Goal: Register for event/course

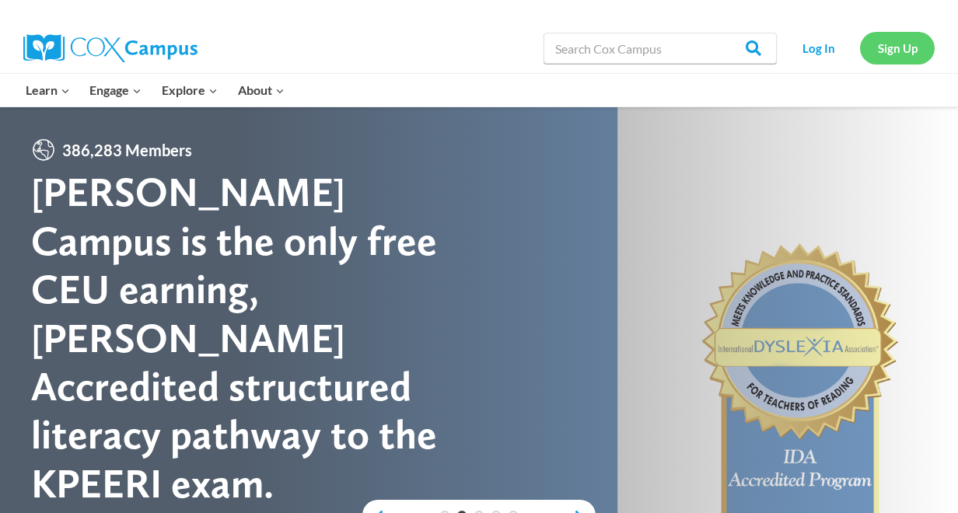
click at [891, 47] on link "Sign Up" at bounding box center [897, 48] width 75 height 32
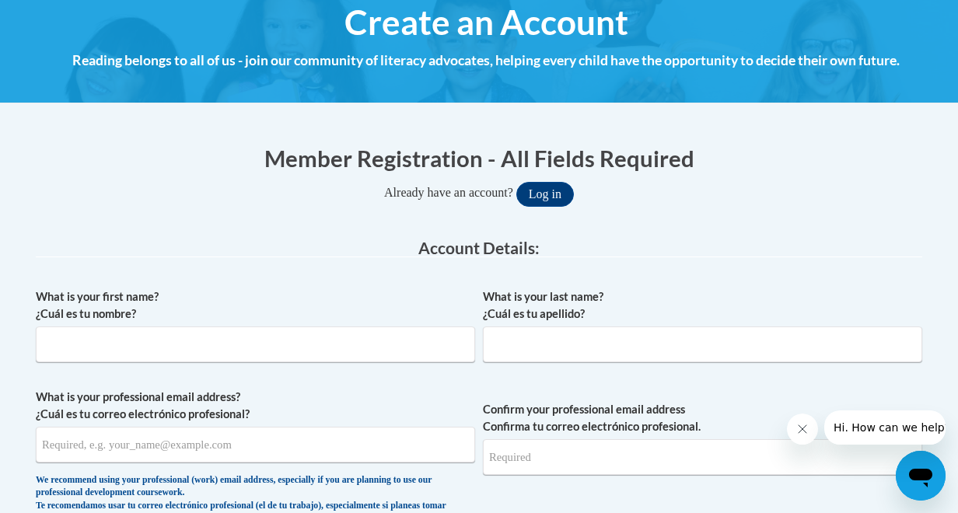
scroll to position [190, 0]
click at [215, 333] on input "What is your first name? ¿Cuál es tu nombre?" at bounding box center [255, 344] width 439 height 36
type input "Taylar"
type input "Schaefer"
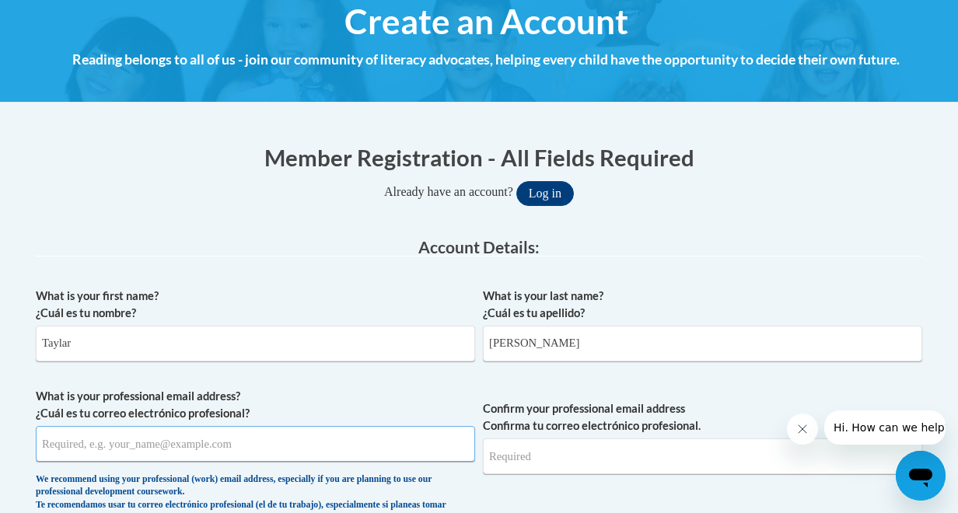
type input "schaefert9617@my.uwstout.edu"
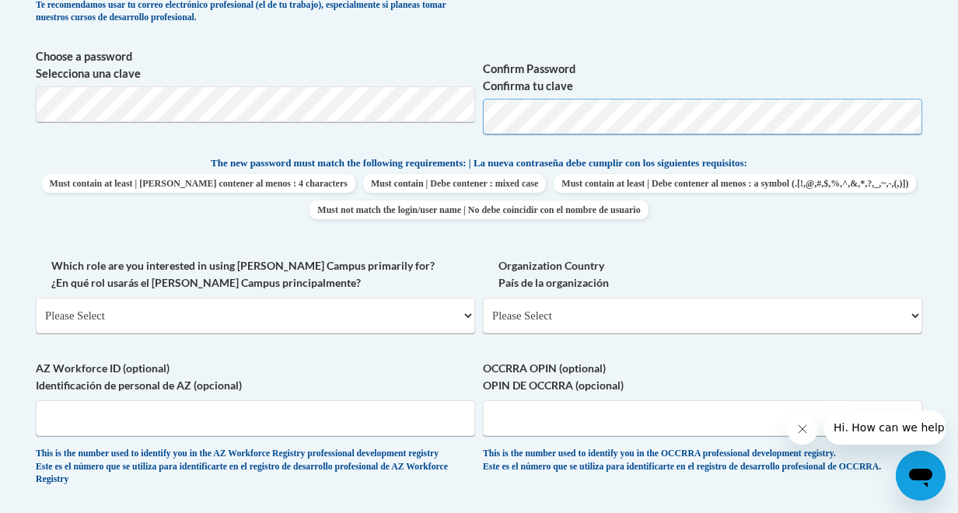
scroll to position [689, 0]
click at [898, 152] on div "What is your first name? ¿Cuál es tu nombre? Taylar What is your last name? ¿Cu…" at bounding box center [479, 142] width 887 height 723
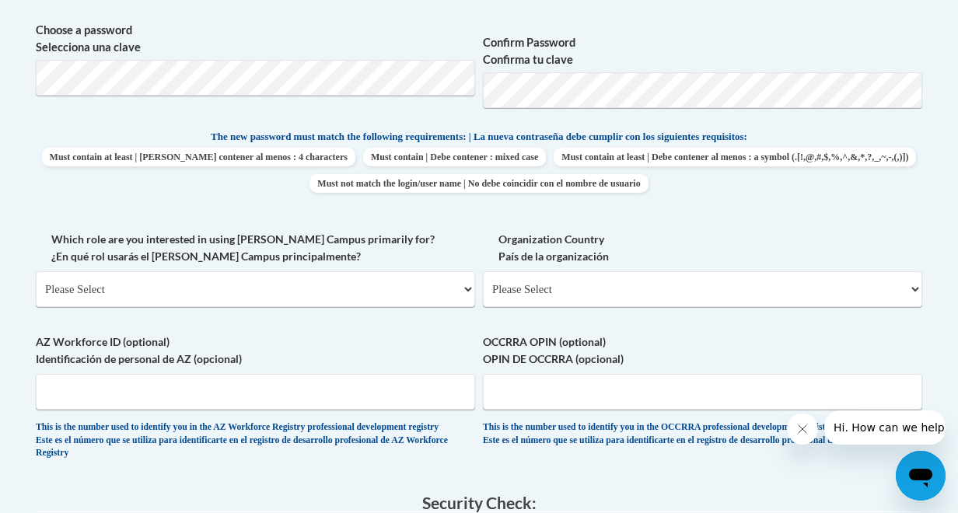
scroll to position [717, 0]
click at [261, 285] on select "Please Select College/University | Colegio/Universidad Community/Nonprofit Part…" at bounding box center [255, 289] width 439 height 36
select select "5a18ea06-2b54-4451-96f2-d152daf9eac5"
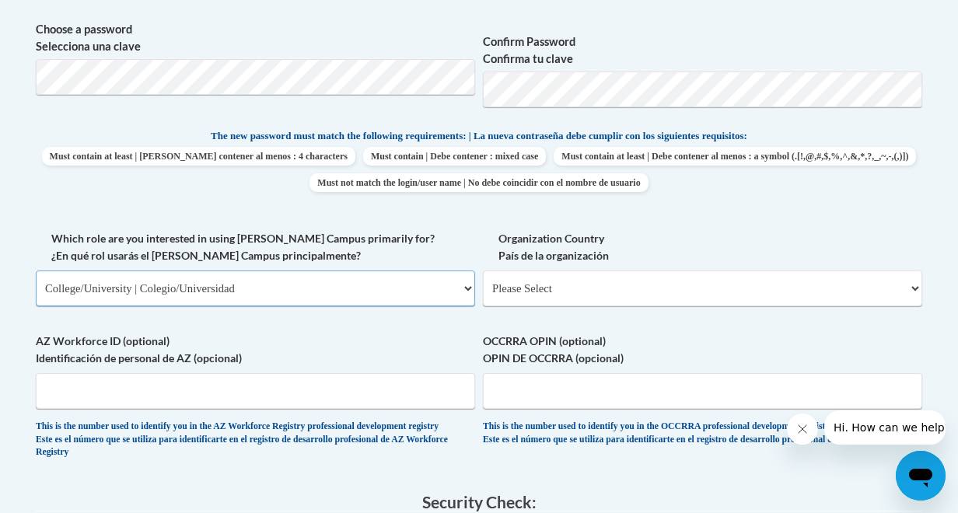
click at [36, 271] on select "Please Select College/University | Colegio/Universidad Community/Nonprofit Part…" at bounding box center [255, 289] width 439 height 36
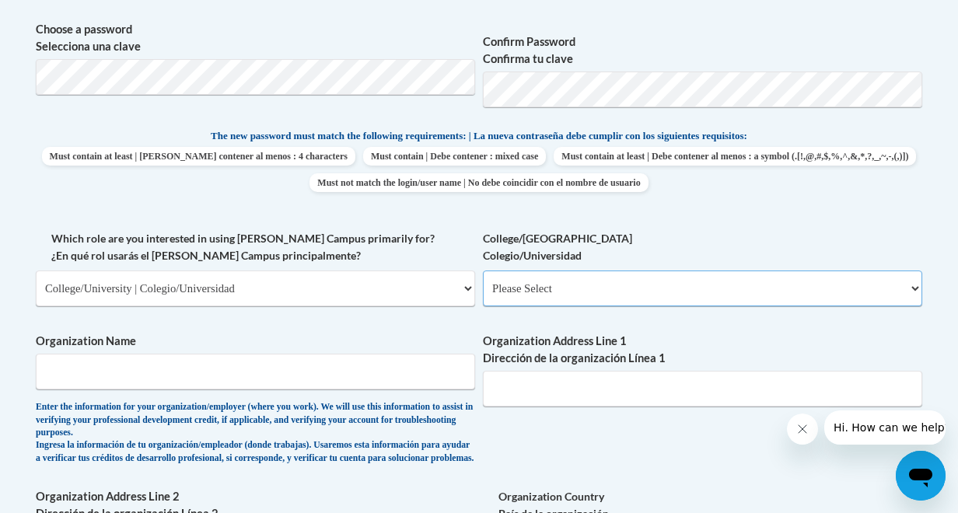
click at [632, 279] on select "Please Select College/University Staff | Empleado universitario College/Univers…" at bounding box center [702, 289] width 439 height 36
select select "99b32b07-cffc-426c-8bf6-0cd77760d84b"
click at [483, 271] on select "Please Select College/University Staff | Empleado universitario College/Univers…" at bounding box center [702, 289] width 439 height 36
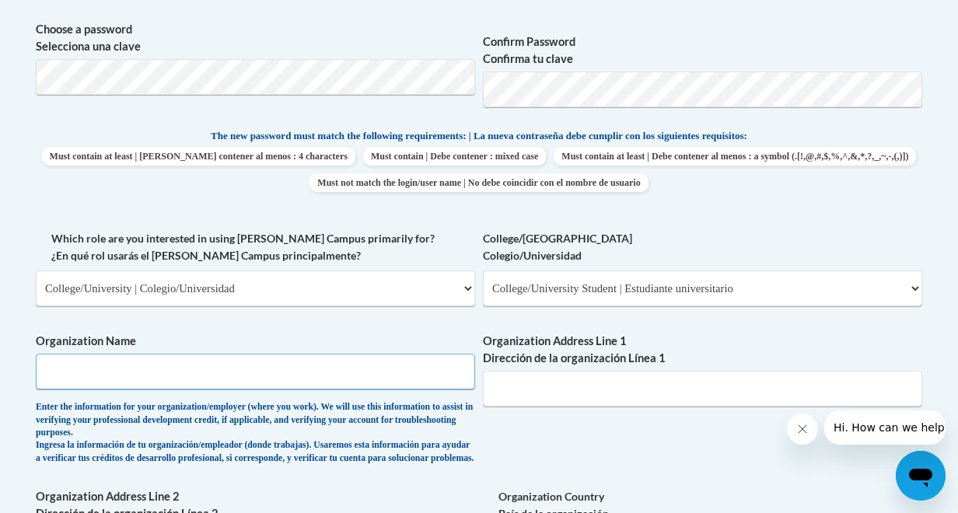
click at [275, 354] on input "Organization Name" at bounding box center [255, 372] width 439 height 36
type input "UW Stout"
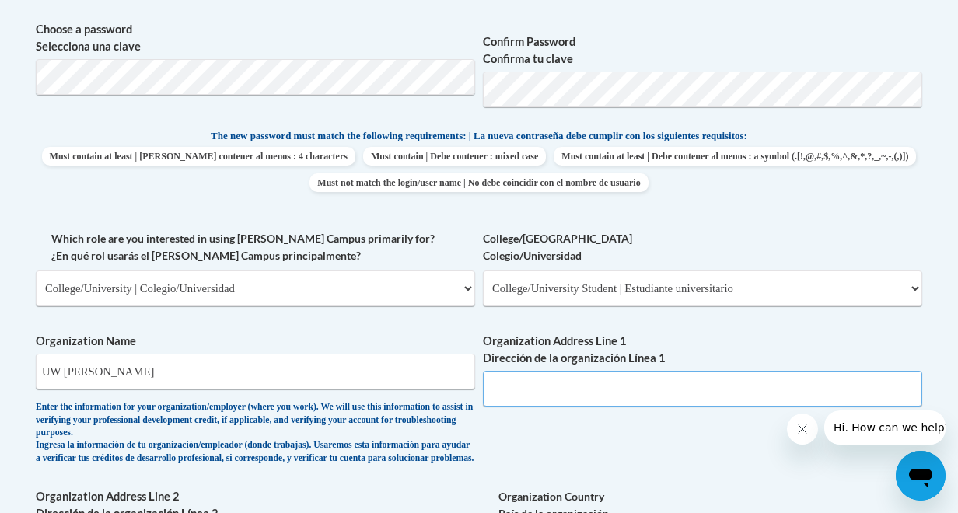
click at [625, 396] on input "Organization Address Line 1 Dirección de la organización Línea 1" at bounding box center [702, 389] width 439 height 36
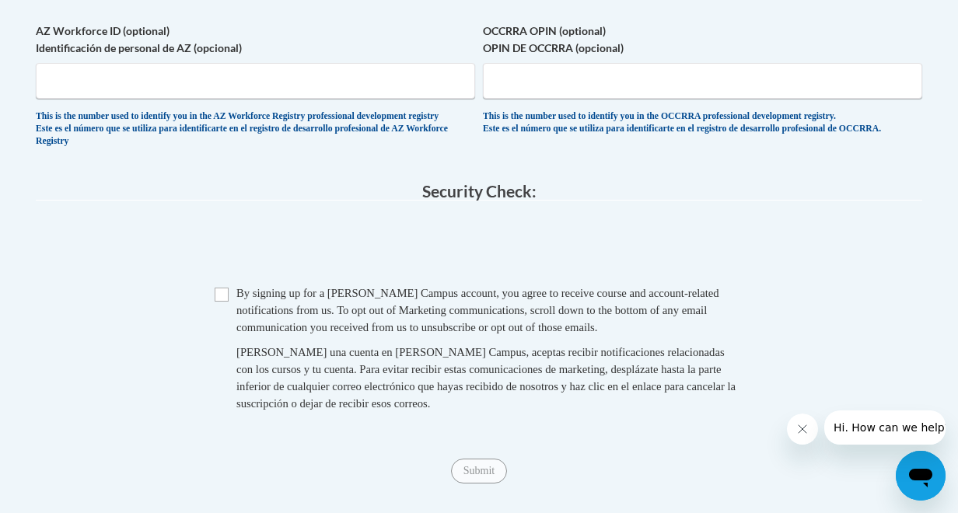
scroll to position [1287, 0]
click at [218, 301] on input "Checkbox" at bounding box center [222, 294] width 14 height 14
checkbox input "true"
click at [492, 483] on input "Submit" at bounding box center [479, 470] width 56 height 25
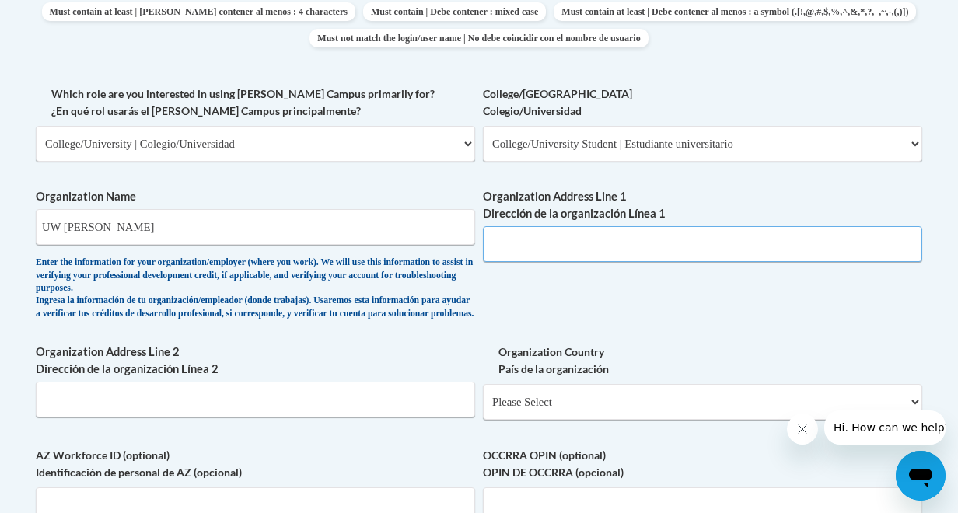
scroll to position [861, 0]
paste input "712 Broadway St S, Menomonie, WI 54751"
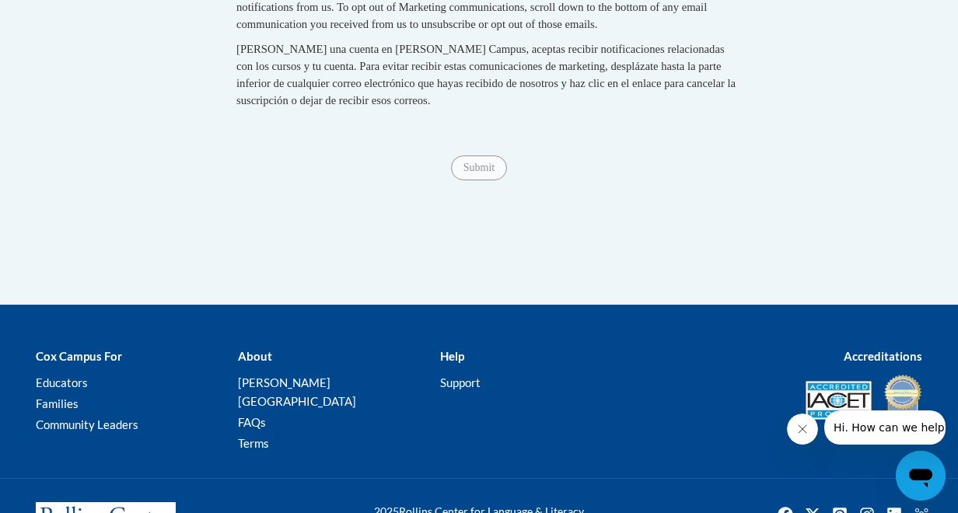
scroll to position [1601, 0]
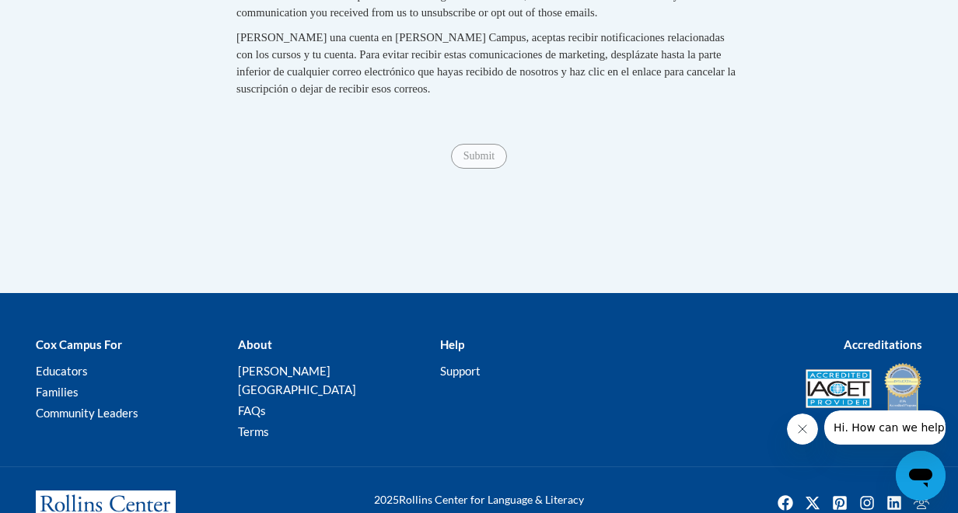
type input "712 Broadway St S, Menomonie, WI 54751"
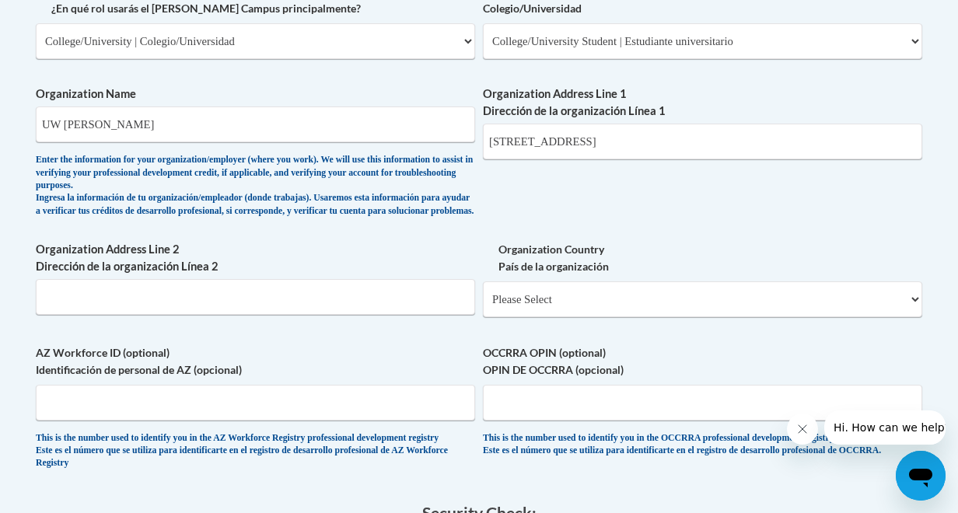
scroll to position [941, 0]
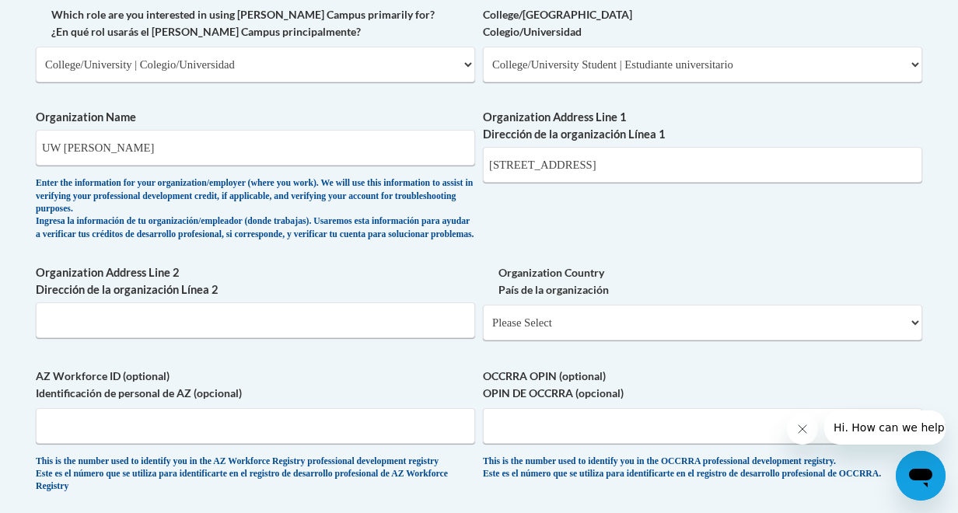
click at [705, 192] on div "Organization Address Line 1 Dirección de la organización Línea 1 712 Broadway S…" at bounding box center [702, 152] width 439 height 86
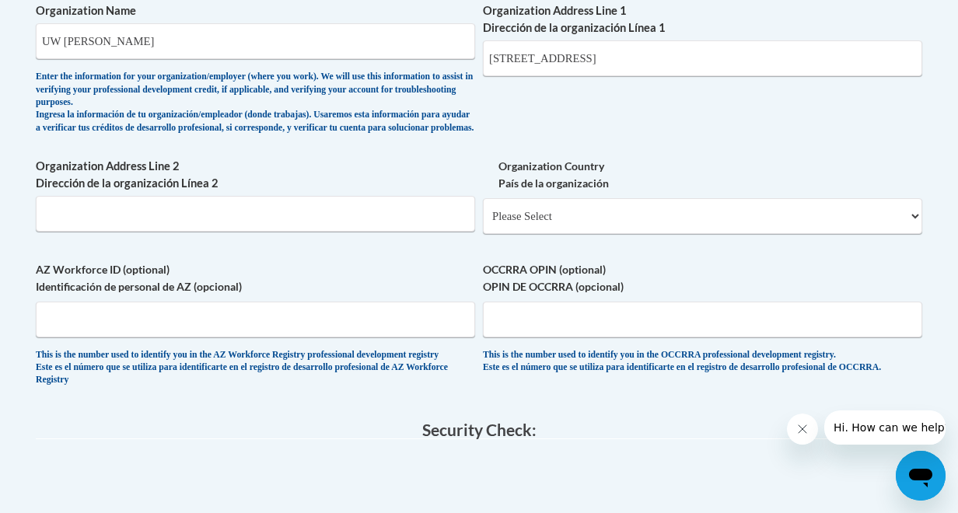
scroll to position [1048, 0]
click at [565, 233] on select "Please Select United States | Estados Unidos Outside of the United States | Fue…" at bounding box center [702, 216] width 439 height 36
select select "ad49bcad-a171-4b2e-b99c-48b446064914"
click at [483, 209] on select "Please Select United States | Estados Unidos Outside of the United States | Fue…" at bounding box center [702, 216] width 439 height 36
select select
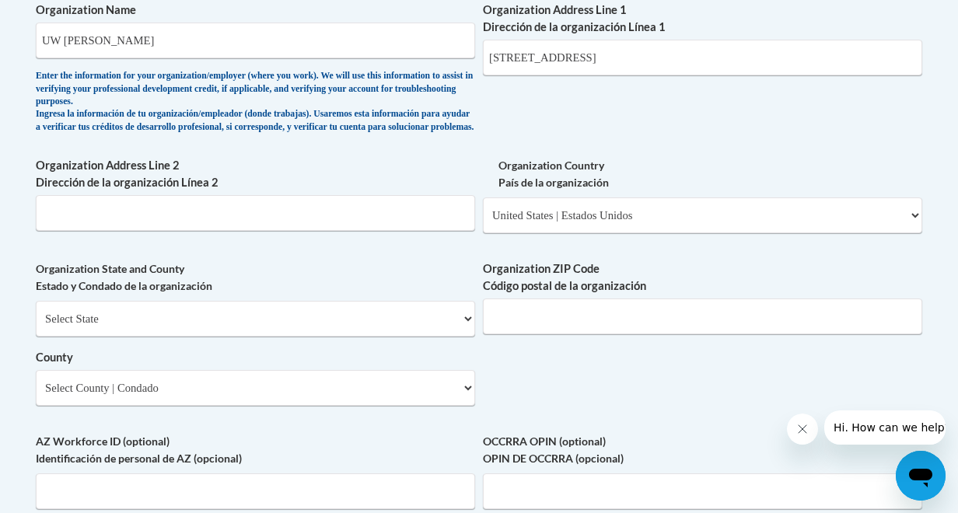
click at [247, 295] on label "Organization State and County Estado y Condado de la organización" at bounding box center [255, 278] width 439 height 34
click at [246, 313] on select "Select State Alabama Alaska Arizona Arkansas California Colorado Connecticut De…" at bounding box center [255, 319] width 439 height 36
select select "Wisconsin"
click at [36, 313] on select "Select State Alabama Alaska Arizona Arkansas California Colorado Connecticut De…" at bounding box center [255, 319] width 439 height 36
click at [142, 405] on select "County" at bounding box center [255, 388] width 439 height 36
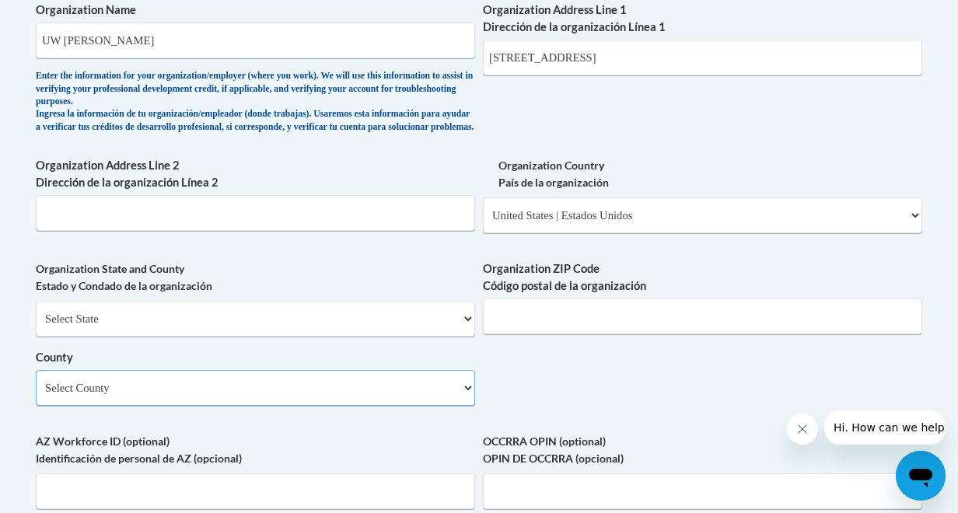
select select "Dunn"
click at [36, 382] on select "Select County Adams Ashland Barron Bayfield Brown Buffalo Burnett Calumet Chipp…" at bounding box center [255, 388] width 439 height 36
click at [520, 323] on input "Organization ZIP Code Código postal de la organización" at bounding box center [702, 317] width 439 height 36
type input "54751"
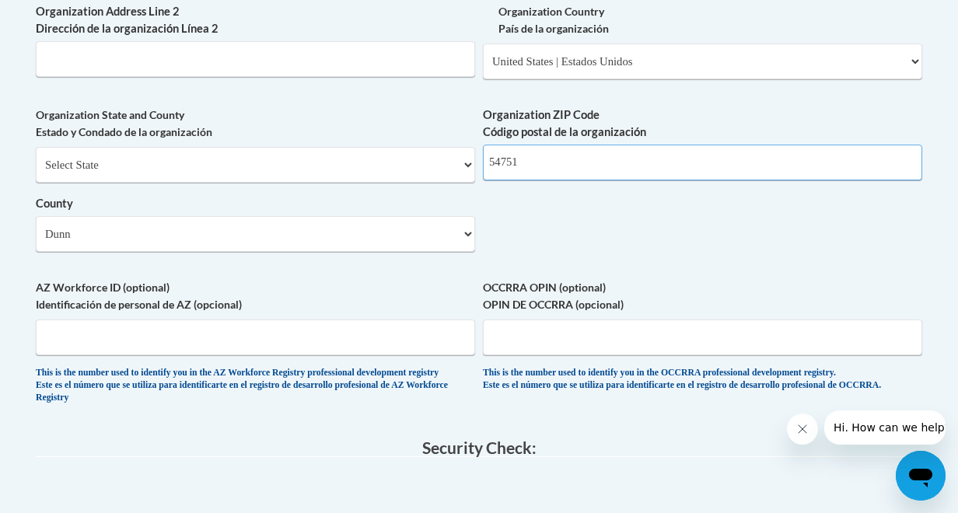
scroll to position [1205, 0]
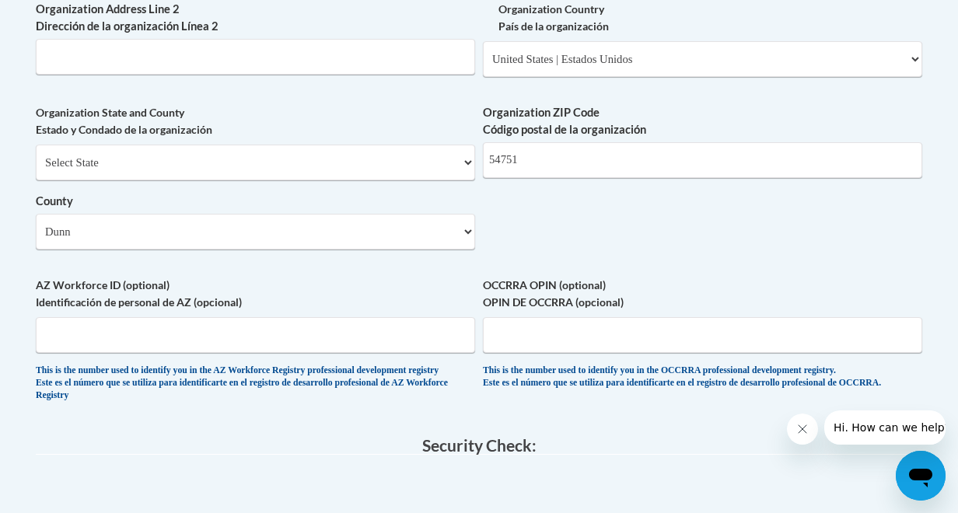
click at [499, 311] on label "OCCRRA OPIN (optional) OPIN DE OCCRRA (opcional)" at bounding box center [702, 294] width 439 height 34
click at [499, 320] on input "OCCRRA OPIN (optional) OPIN DE OCCRRA (opcional)" at bounding box center [702, 335] width 439 height 36
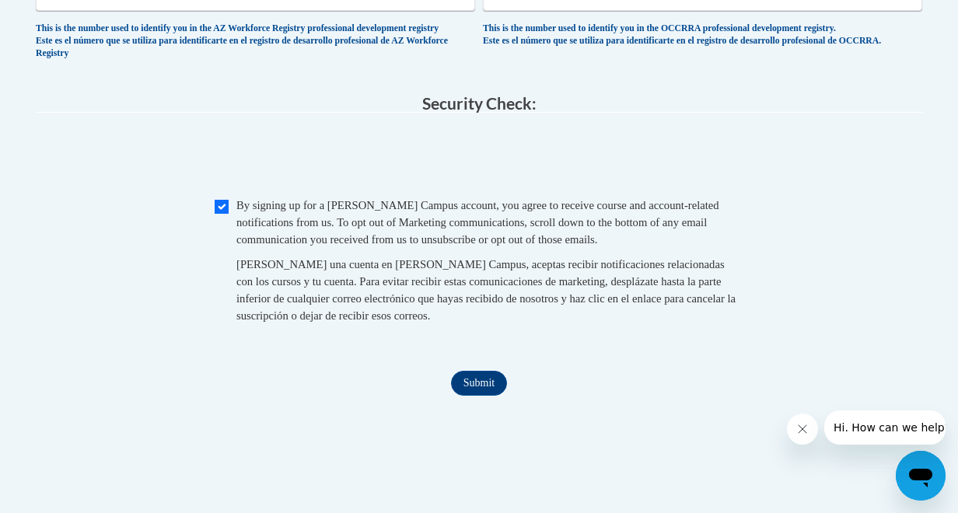
scroll to position [1560, 0]
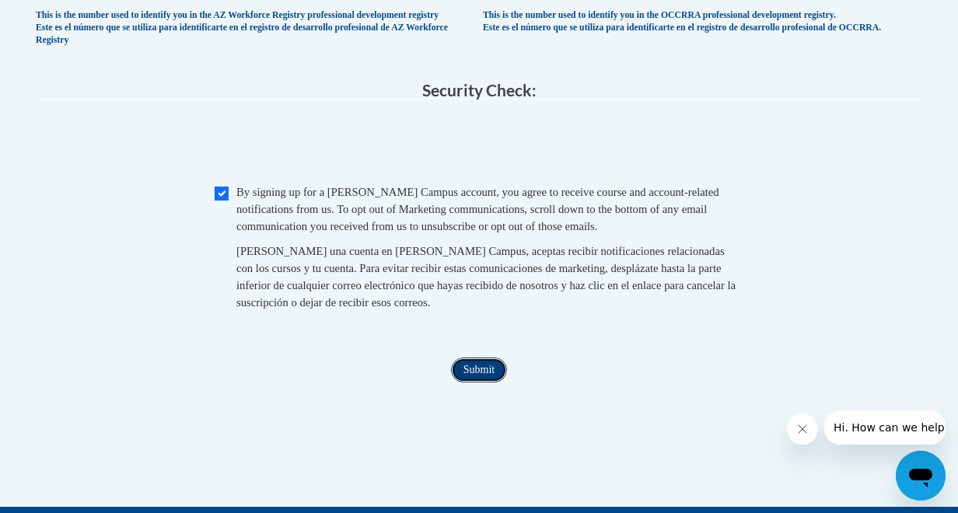
click at [481, 383] on input "Submit" at bounding box center [479, 370] width 56 height 25
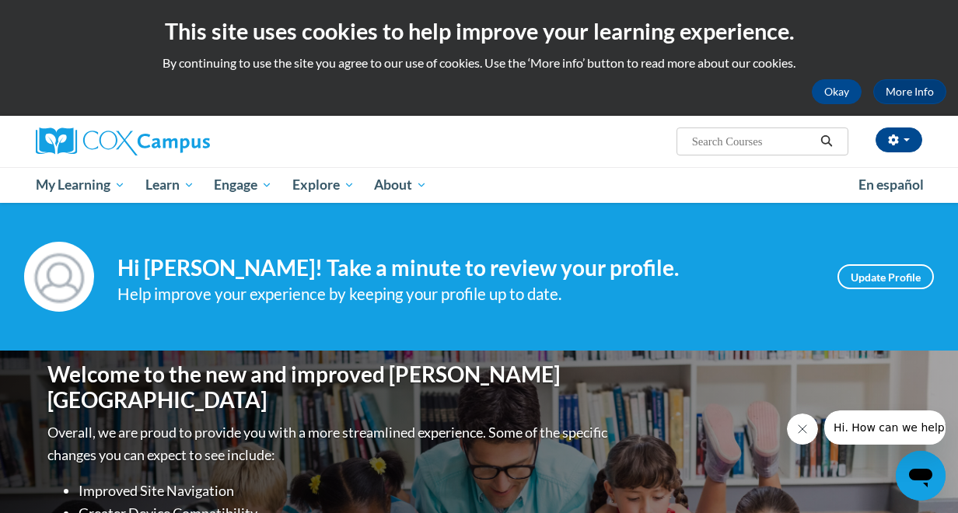
click at [481, 394] on h1 "Welcome to the new and improved Cox Campus" at bounding box center [329, 388] width 564 height 52
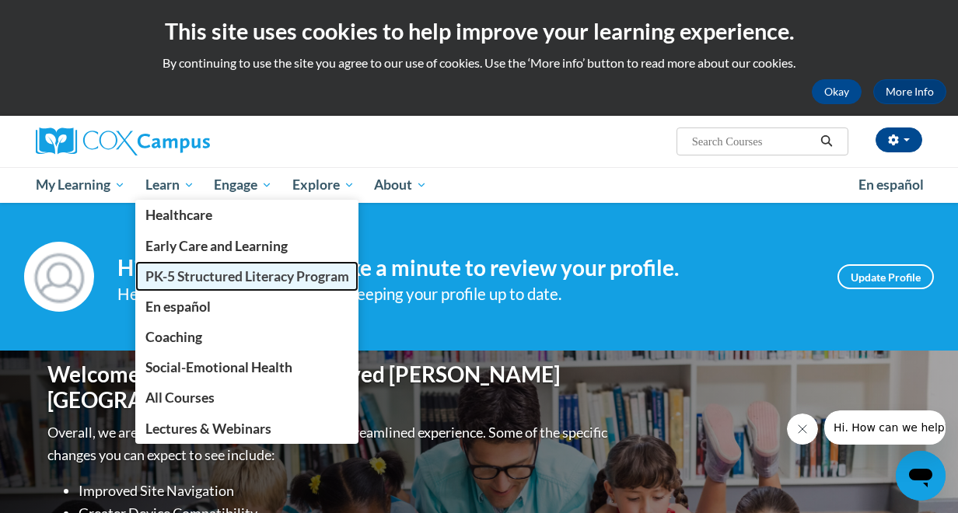
click at [198, 275] on span "PK-5 Structured Literacy Program" at bounding box center [247, 276] width 204 height 16
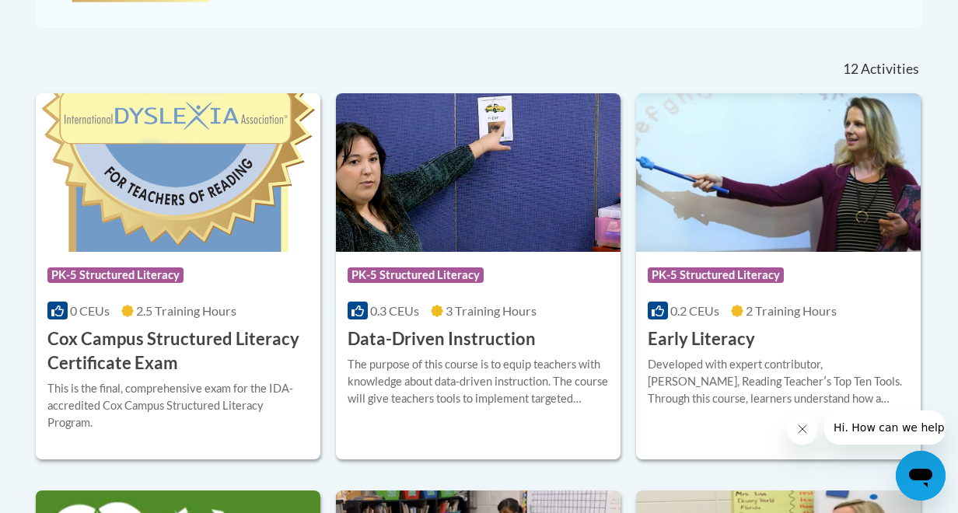
scroll to position [617, 0]
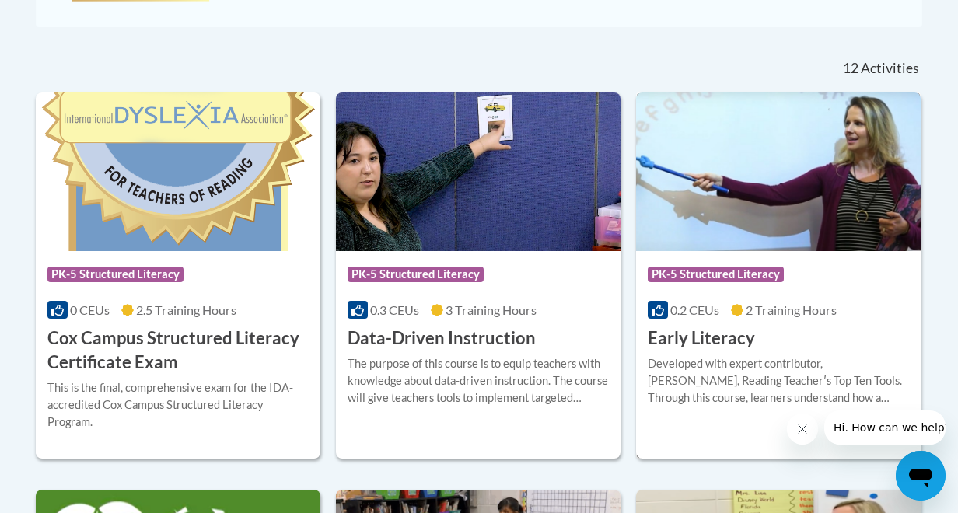
click at [688, 377] on div "Developed with expert contributor, Dr. Deborah Glaser, Reading Teacherʹs Top Te…" at bounding box center [778, 380] width 261 height 51
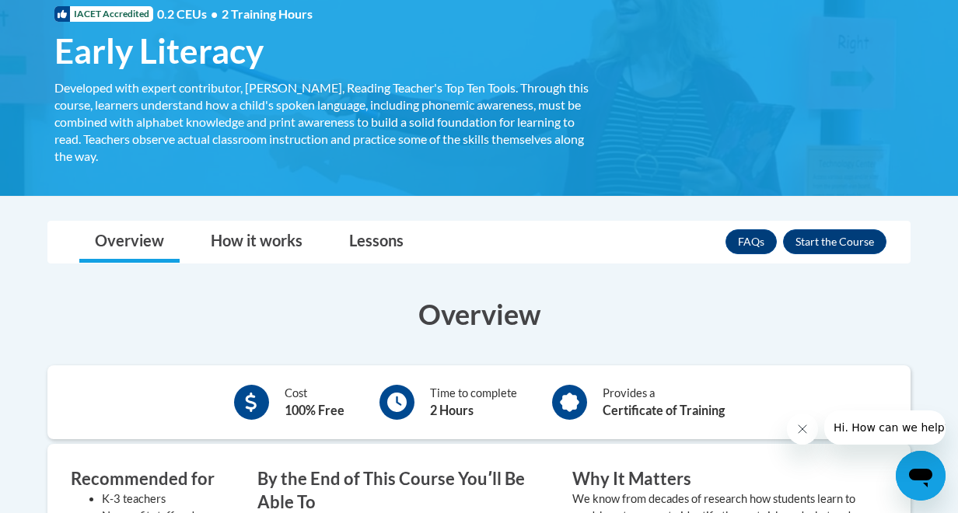
scroll to position [245, 0]
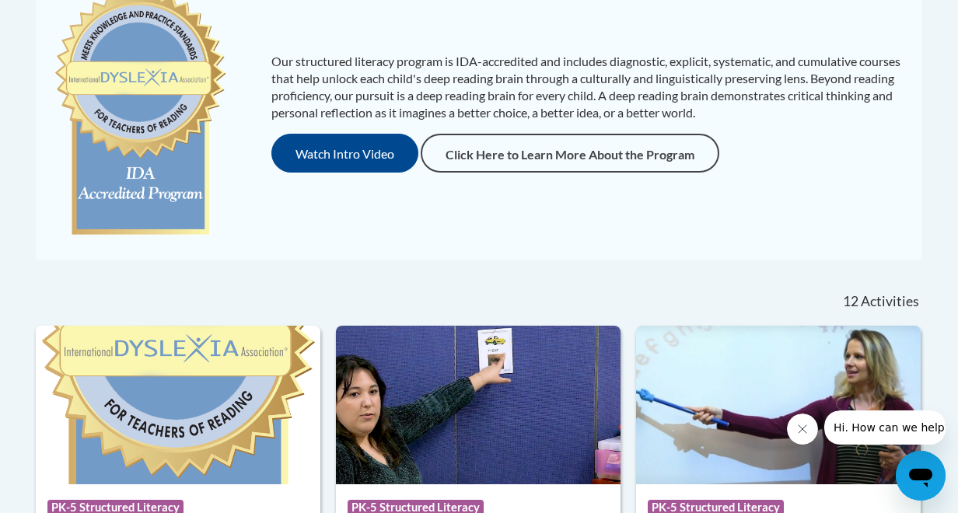
scroll to position [696, 0]
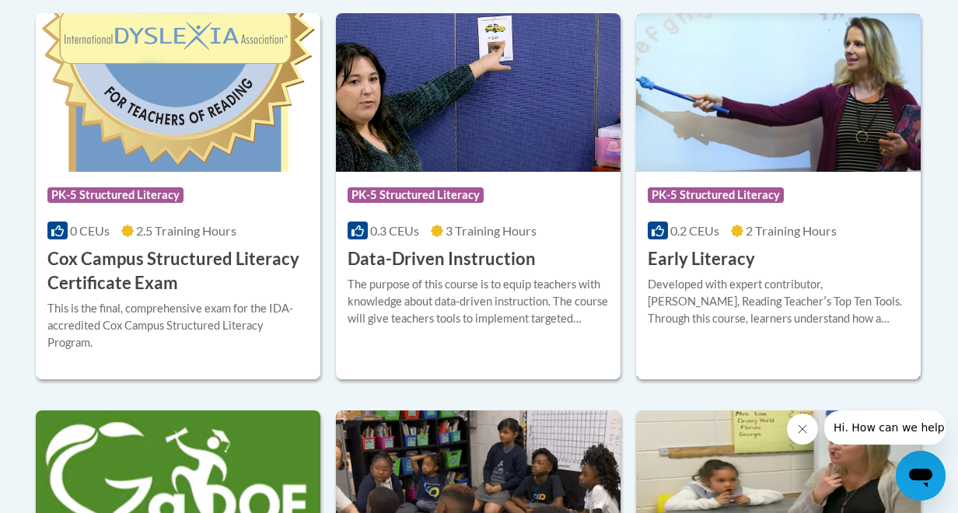
click at [736, 115] on img at bounding box center [778, 92] width 285 height 159
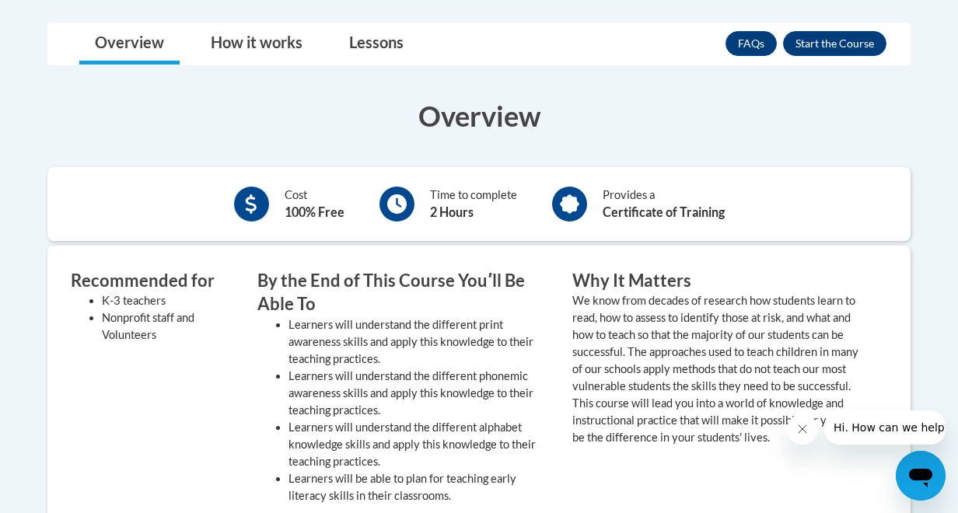
scroll to position [331, 0]
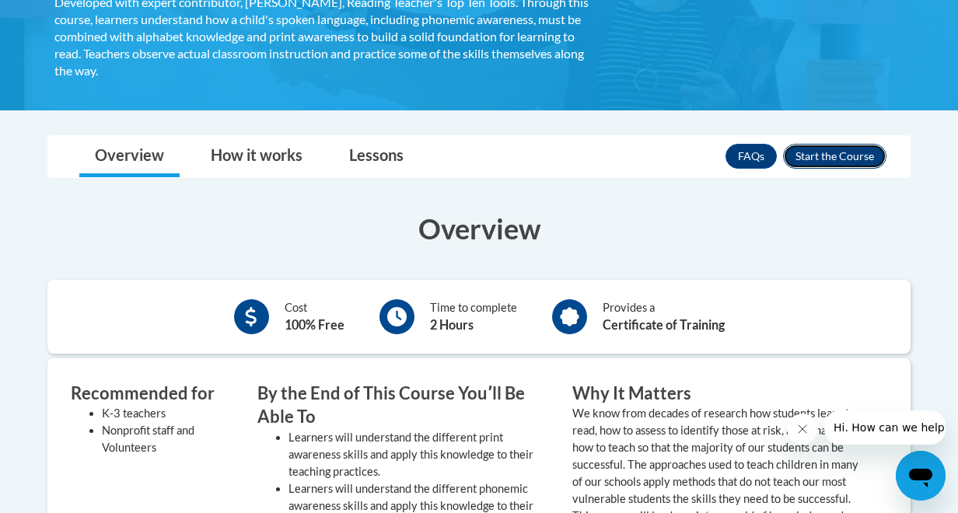
click at [866, 155] on button "Enroll" at bounding box center [834, 156] width 103 height 25
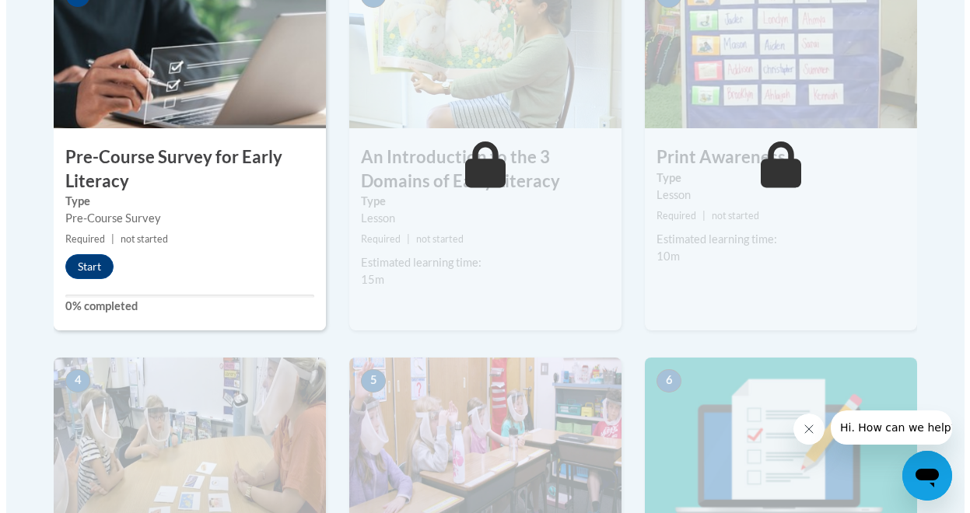
scroll to position [551, 0]
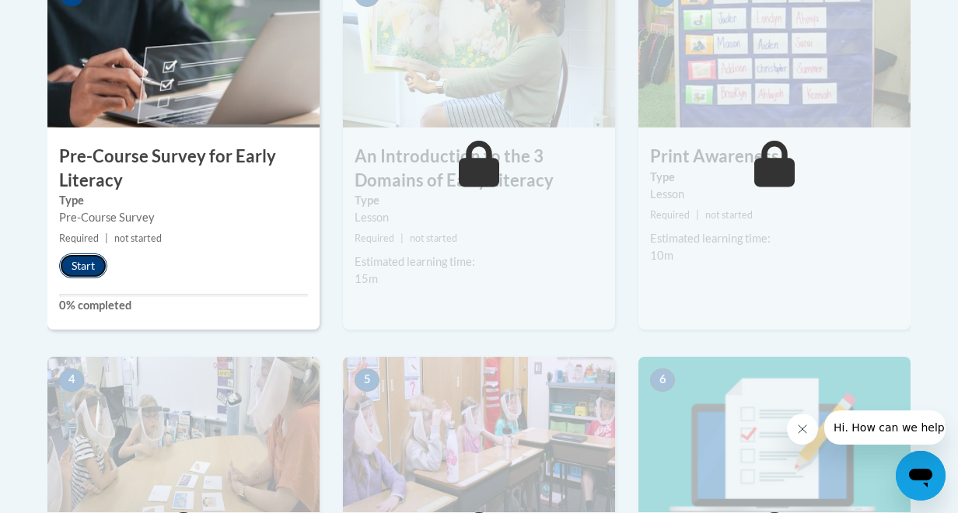
click at [75, 264] on button "Start" at bounding box center [83, 266] width 48 height 25
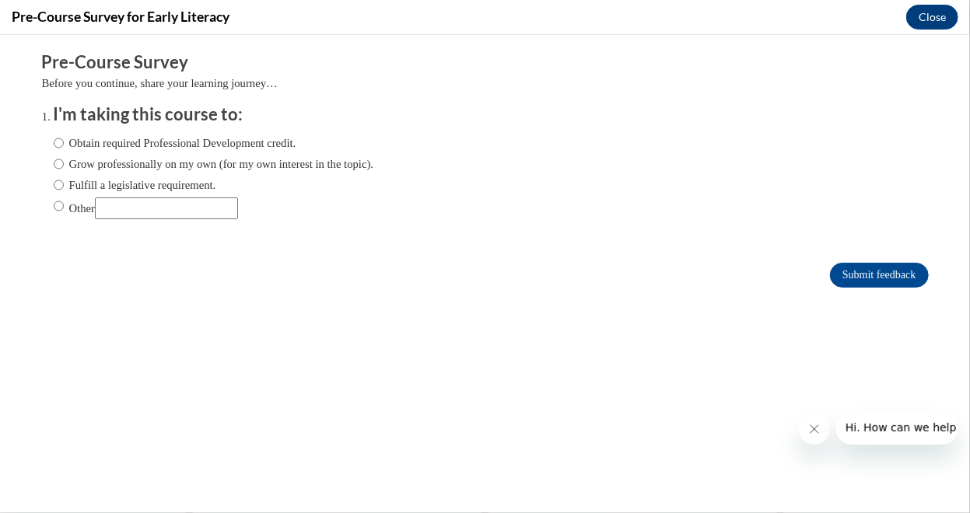
scroll to position [0, 0]
click at [42, 143] on ol "I'm taking this course to: Obtain required Professional Development credit. Gro…" at bounding box center [497, 172] width 910 height 141
click at [54, 141] on input "Obtain required Professional Development credit." at bounding box center [59, 142] width 10 height 17
radio input "true"
click at [866, 274] on input "Submit feedback" at bounding box center [879, 274] width 98 height 25
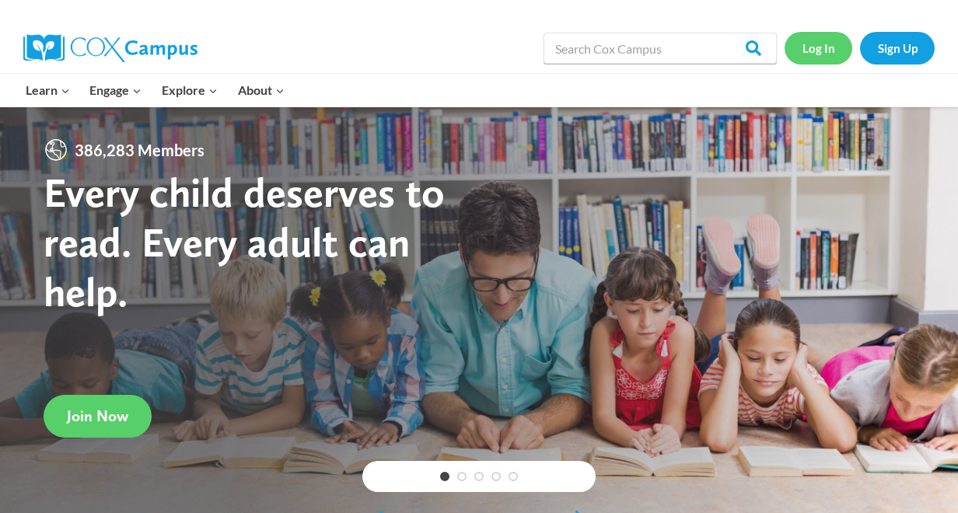
click at [806, 47] on link "Log In" at bounding box center [819, 48] width 68 height 32
click at [818, 49] on link "Log In" at bounding box center [819, 48] width 68 height 32
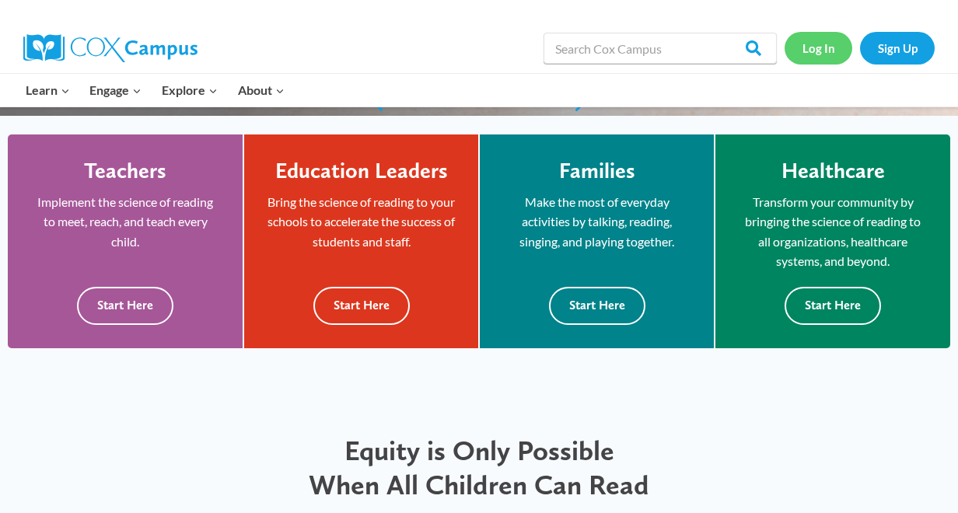
scroll to position [505, 0]
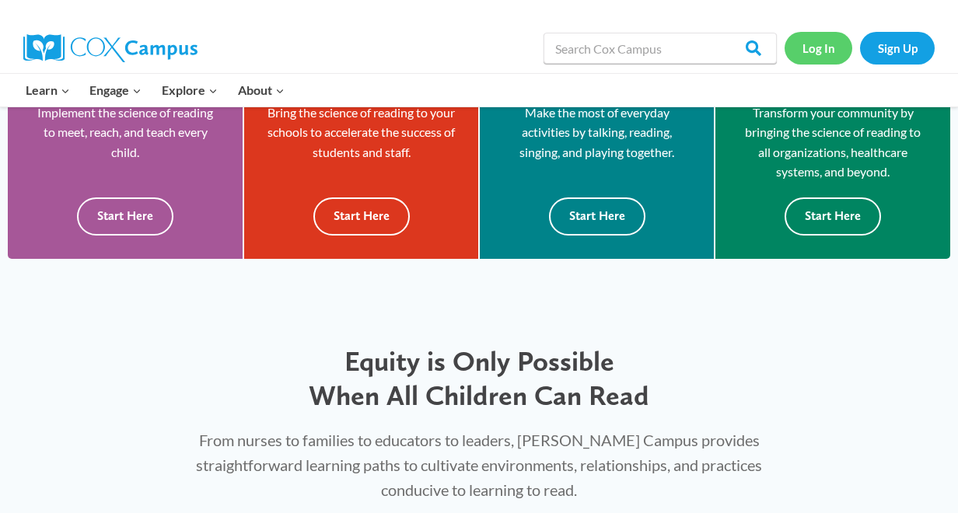
click at [809, 51] on link "Log In" at bounding box center [819, 48] width 68 height 32
click at [820, 43] on link "Log In" at bounding box center [819, 48] width 68 height 32
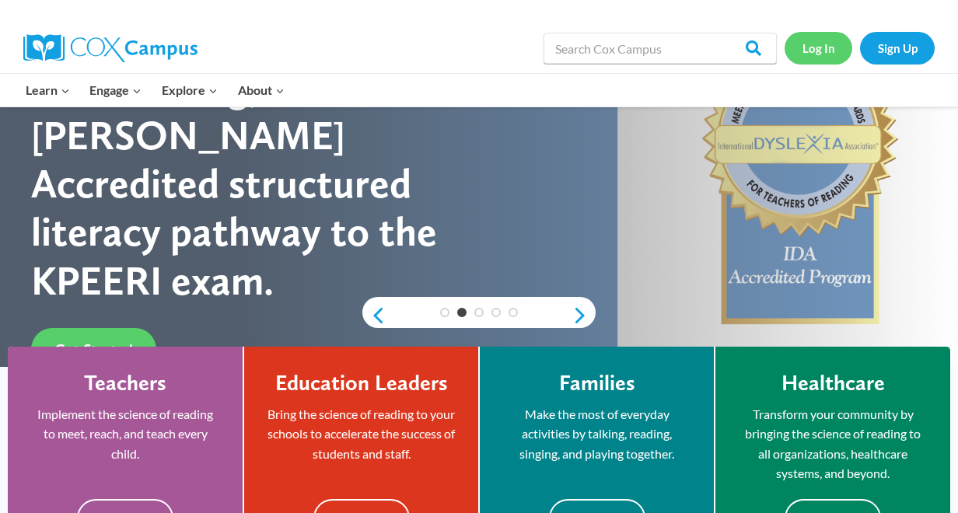
scroll to position [0, 0]
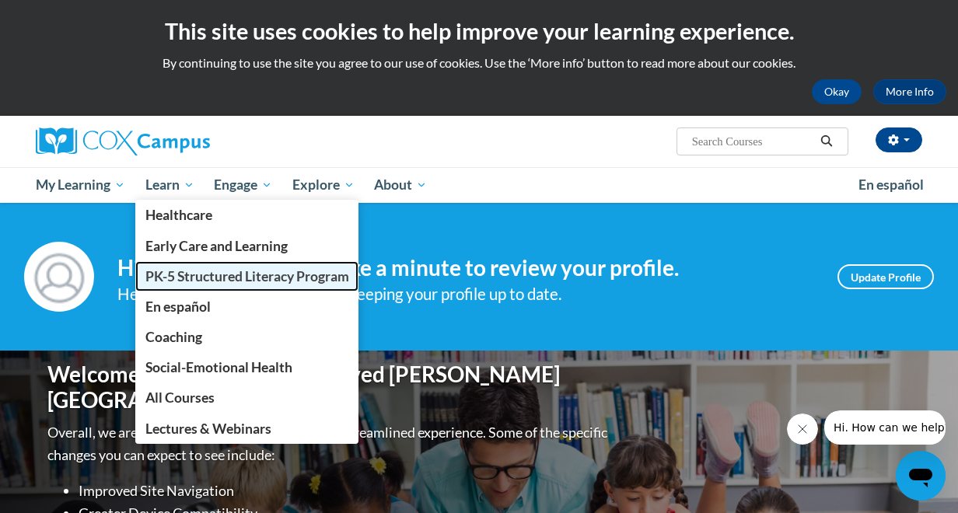
click at [195, 271] on span "PK-5 Structured Literacy Program" at bounding box center [247, 276] width 204 height 16
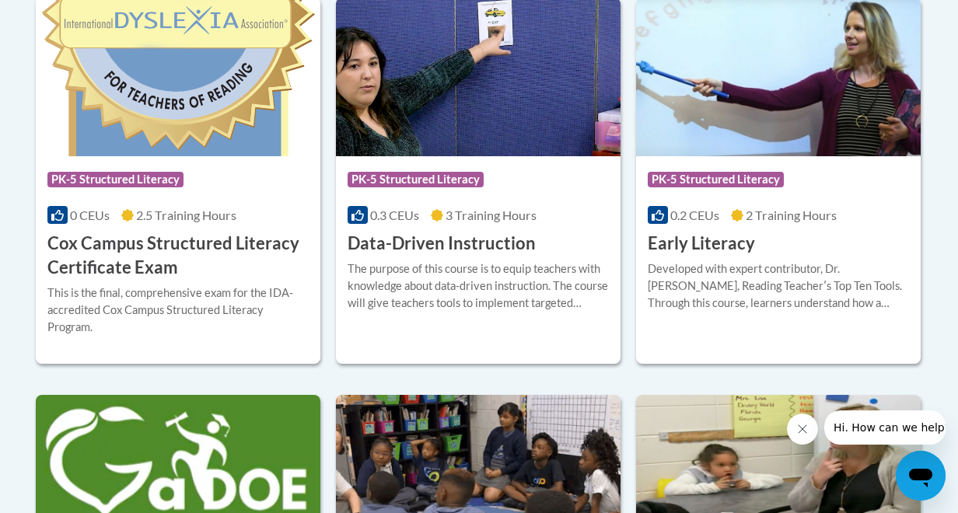
scroll to position [712, 0]
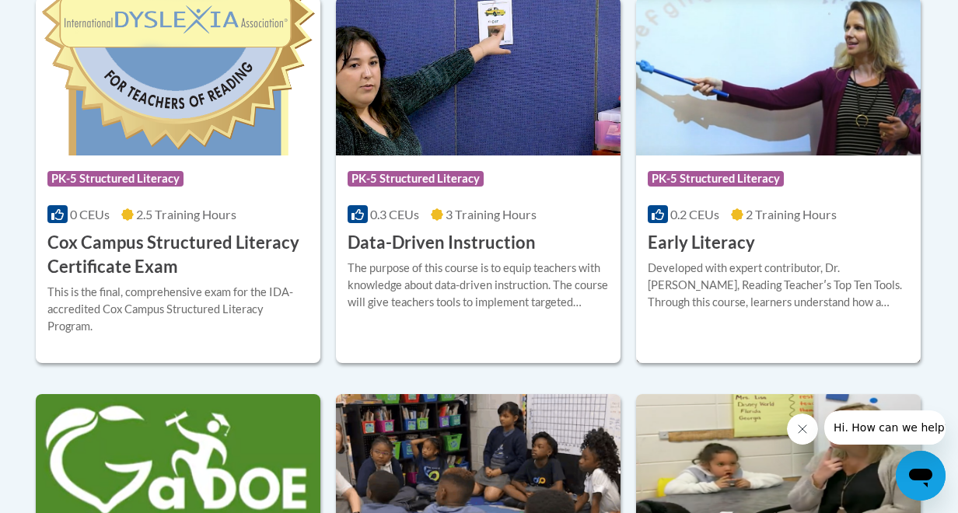
click at [742, 115] on img at bounding box center [778, 76] width 285 height 159
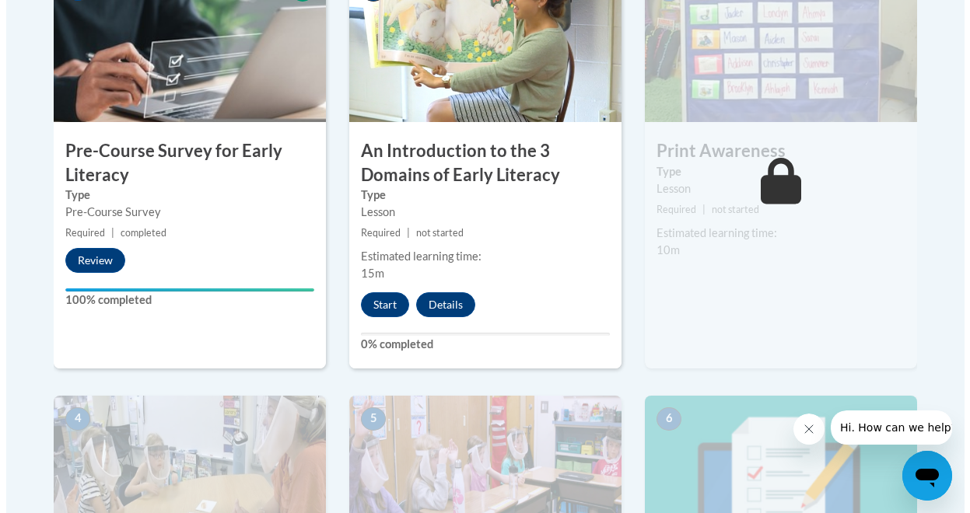
scroll to position [558, 0]
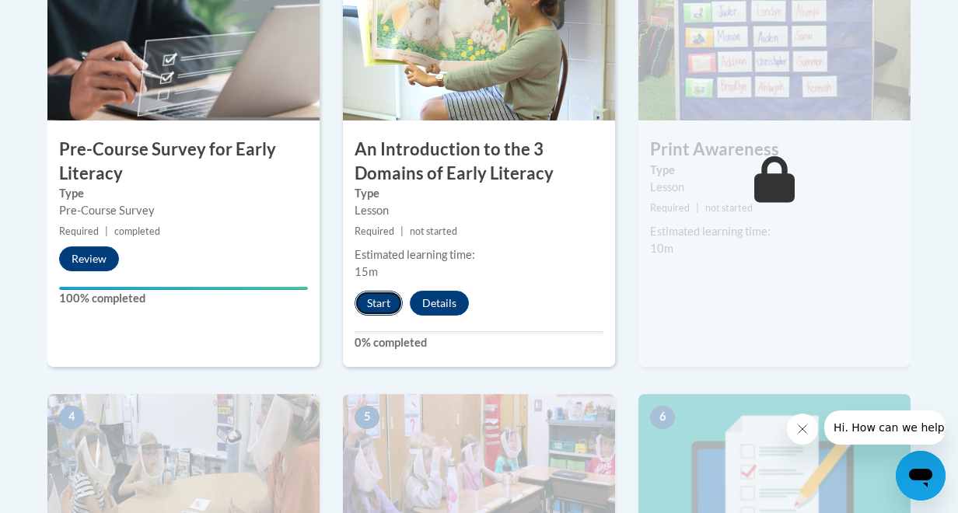
click at [379, 306] on button "Start" at bounding box center [379, 303] width 48 height 25
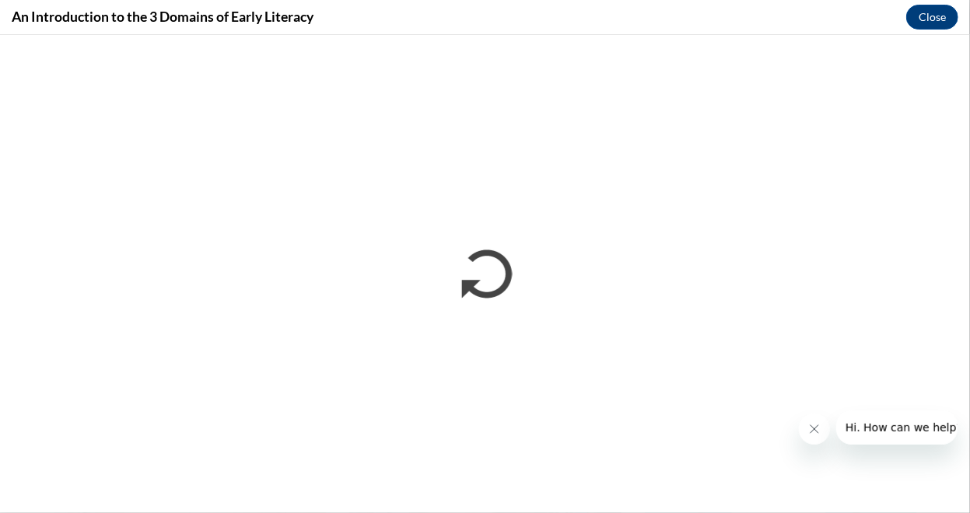
scroll to position [0, 0]
